Goal: Task Accomplishment & Management: Use online tool/utility

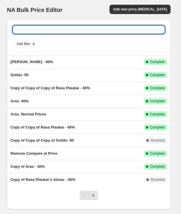
click at [89, 32] on input "text" at bounding box center [89, 30] width 152 height 8
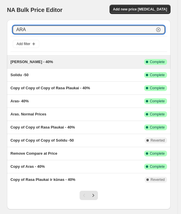
type input "ARAS"
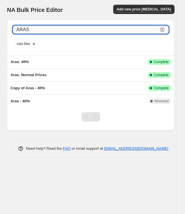
click at [46, 28] on input "ARAS" at bounding box center [85, 30] width 145 height 8
type input "A"
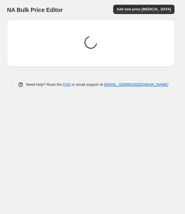
click at [4, 29] on div "Loading price change jobs..." at bounding box center [88, 41] width 172 height 52
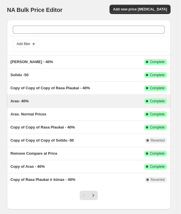
click at [111, 101] on div "Aras- 40%" at bounding box center [77, 101] width 134 height 6
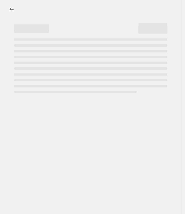
click at [111, 101] on div at bounding box center [90, 107] width 181 height 214
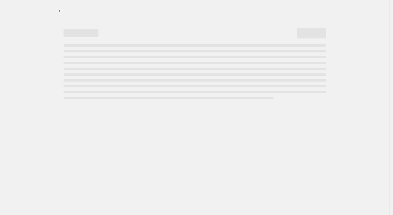
select select "percentage"
select select "vendor"
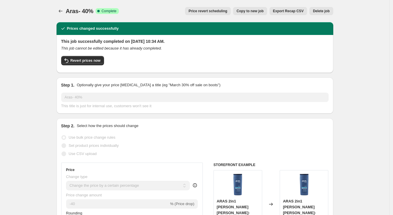
click at [162, 11] on span "Copy to new job" at bounding box center [250, 11] width 27 height 5
select select "percentage"
select select "vendor"
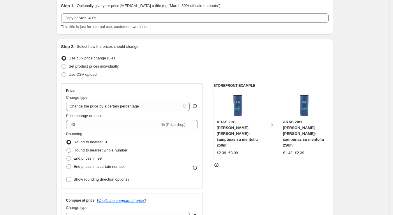
scroll to position [24, 0]
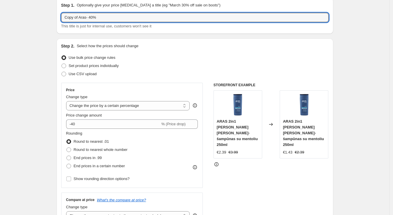
drag, startPoint x: 81, startPoint y: 17, endPoint x: 60, endPoint y: 14, distance: 21.2
click at [60, 14] on div "Step 1. Optionally give your price [MEDICAL_DATA] a title (eg "March 30% off sa…" at bounding box center [195, 16] width 277 height 36
click at [79, 18] on input "Aras- 40%" at bounding box center [194, 17] width 267 height 9
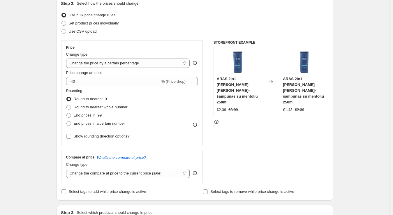
scroll to position [68, 0]
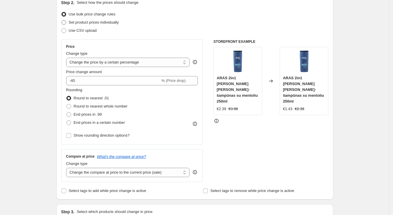
type input "Aras- 40%"
click at [105, 24] on span "Set product prices individually" at bounding box center [94, 22] width 50 height 4
click at [62, 20] on input "Set product prices individually" at bounding box center [61, 20] width 0 height 0
radio input "true"
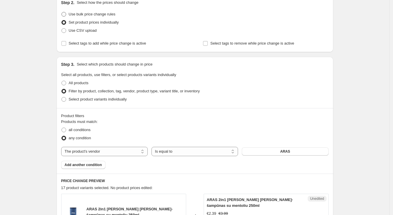
click at [101, 16] on span "Use bulk price change rules" at bounding box center [92, 14] width 47 height 4
click at [62, 12] on input "Use bulk price change rules" at bounding box center [61, 12] width 0 height 0
radio input "true"
select select "percentage"
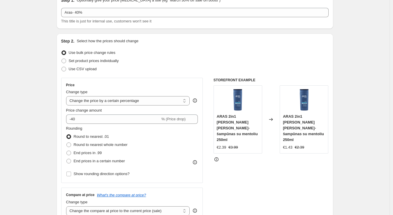
scroll to position [30, 0]
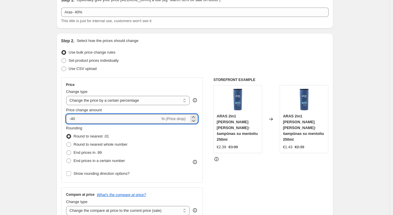
click at [94, 119] on input "-40" at bounding box center [113, 118] width 94 height 9
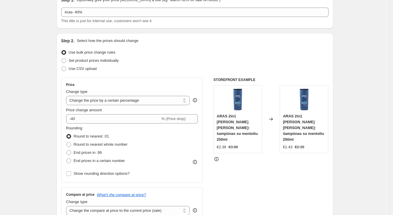
scroll to position [0, 0]
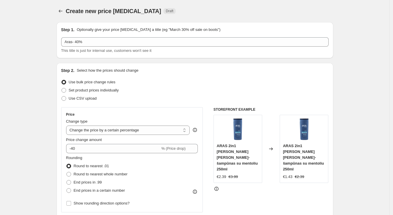
click at [162, 33] on div "Step 1. Optionally give your price [MEDICAL_DATA] a title (eg "March 30% off sa…" at bounding box center [194, 40] width 267 height 27
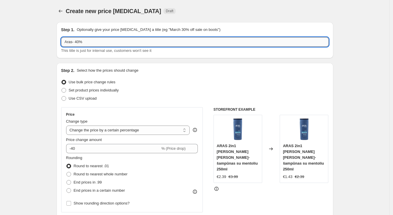
click at [80, 40] on input "Aras- 40%" at bounding box center [194, 41] width 267 height 9
click at [83, 43] on input "Aras- 52%" at bounding box center [194, 41] width 267 height 9
click at [82, 43] on input "Aras- 52%" at bounding box center [194, 41] width 267 height 9
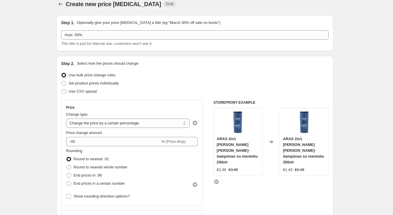
scroll to position [7, 0]
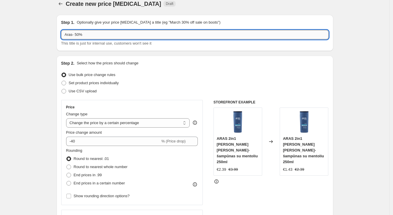
click at [75, 34] on input "Aras- 50%" at bounding box center [194, 34] width 267 height 9
type input "Aras -50%"
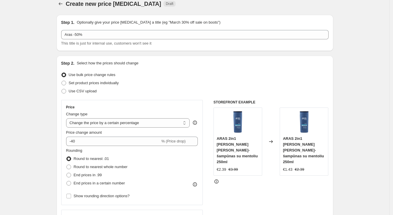
click at [161, 79] on div "Set product prices individually" at bounding box center [194, 83] width 267 height 8
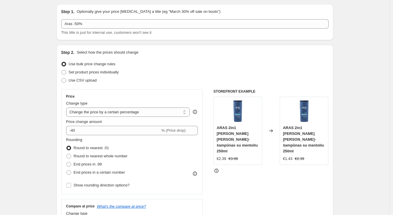
scroll to position [18, 0]
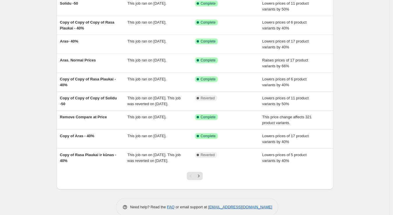
scroll to position [76, 0]
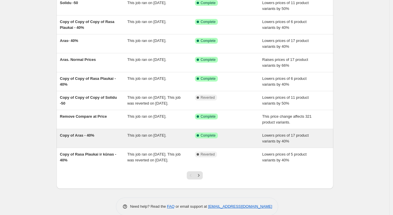
click at [140, 138] on span "This job ran on [DATE]." at bounding box center [146, 135] width 39 height 4
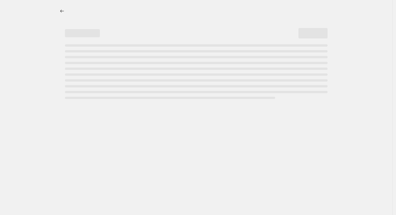
select select "percentage"
select select "vendor"
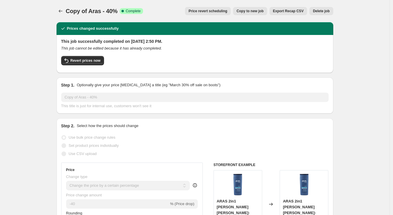
drag, startPoint x: 117, startPoint y: 41, endPoint x: 194, endPoint y: 43, distance: 76.9
click at [162, 43] on h2 "This job successfully completed on [DATE] 2:50 PM." at bounding box center [194, 41] width 267 height 6
click at [162, 60] on div "Revert prices now" at bounding box center [194, 62] width 267 height 12
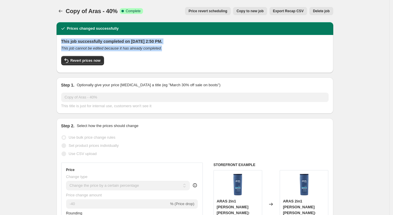
drag, startPoint x: 174, startPoint y: 48, endPoint x: 49, endPoint y: 35, distance: 125.7
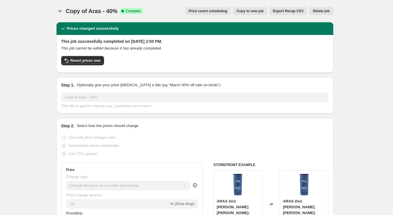
click at [62, 10] on icon "Price change jobs" at bounding box center [61, 11] width 6 height 6
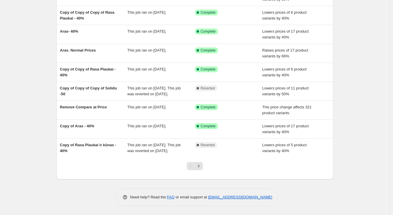
scroll to position [95, 0]
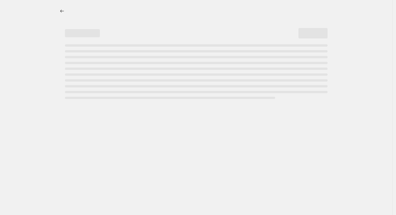
select select "percentage"
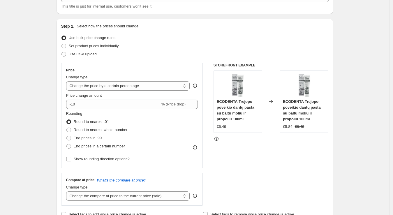
scroll to position [2, 0]
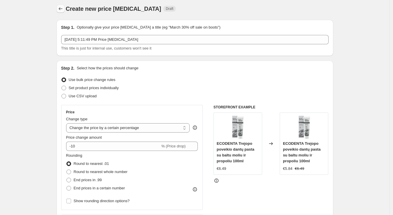
click at [61, 9] on icon "Price change jobs" at bounding box center [61, 8] width 4 height 3
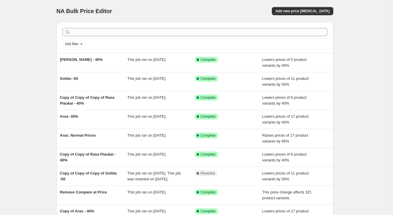
scroll to position [95, 0]
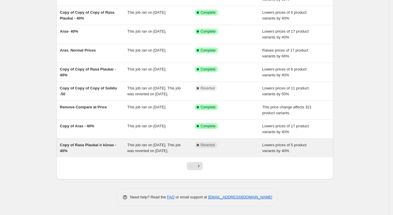
click at [149, 143] on span "This job ran on [DATE]. This job was reverted on [DATE]." at bounding box center [153, 148] width 53 height 10
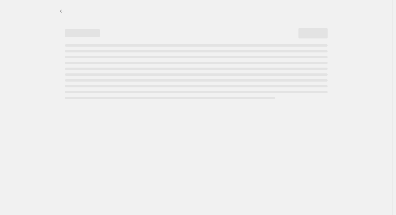
select select "percentage"
select select "vendor"
select select "collection"
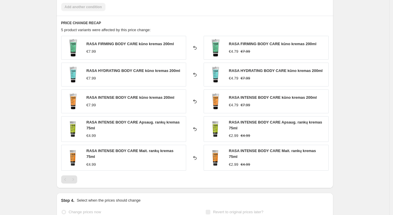
scroll to position [471, 0]
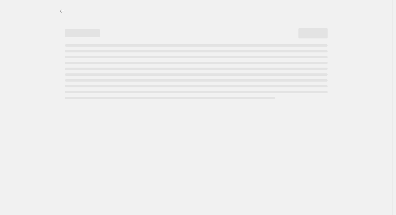
select select "percentage"
select select "vendor"
select select "collection"
